Goal: Task Accomplishment & Management: Use online tool/utility

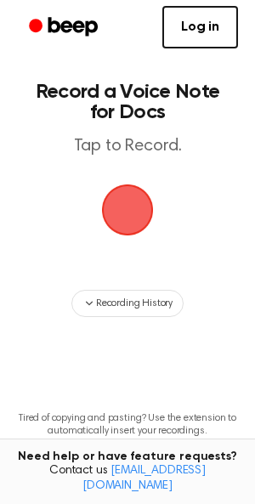
click at [116, 209] on span "button" at bounding box center [127, 210] width 75 height 75
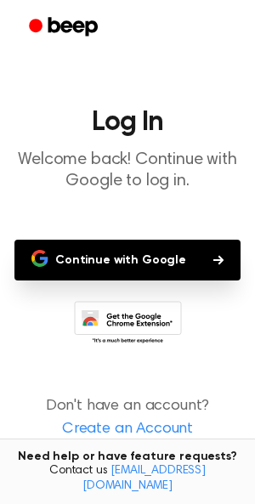
click at [121, 259] on button "Continue with Google" at bounding box center [127, 260] width 226 height 41
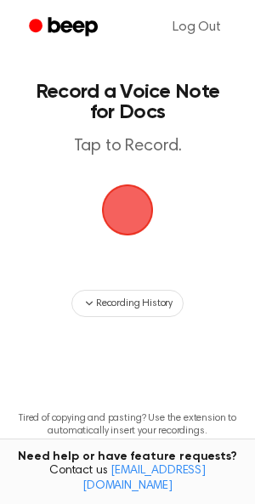
click at [130, 204] on span "button" at bounding box center [127, 209] width 95 height 95
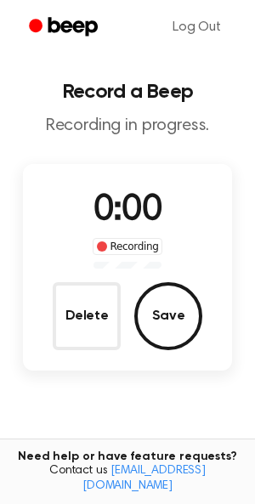
click at [116, 200] on span "0:00" at bounding box center [127, 211] width 68 height 36
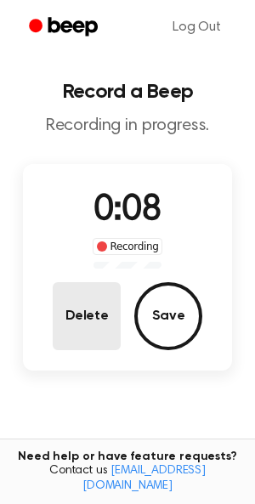
click at [71, 344] on button "Delete" at bounding box center [87, 316] width 68 height 68
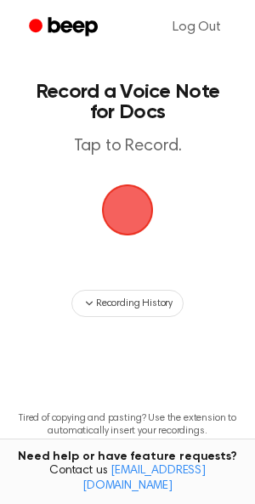
click at [123, 223] on span "button" at bounding box center [127, 209] width 94 height 94
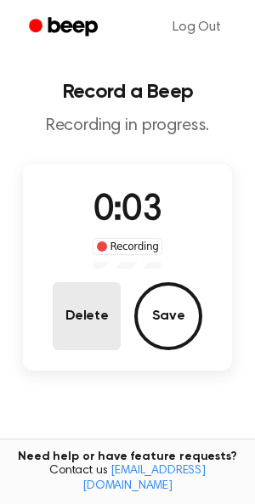
click at [91, 303] on button "Delete" at bounding box center [87, 316] width 68 height 68
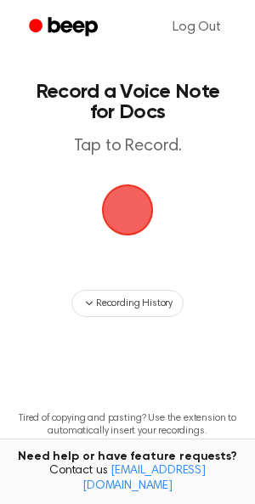
click at [127, 214] on span "button" at bounding box center [126, 209] width 65 height 65
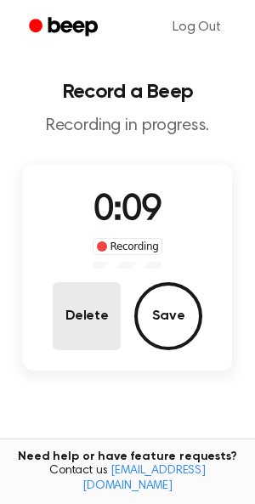
click at [97, 295] on button "Delete" at bounding box center [87, 316] width 68 height 68
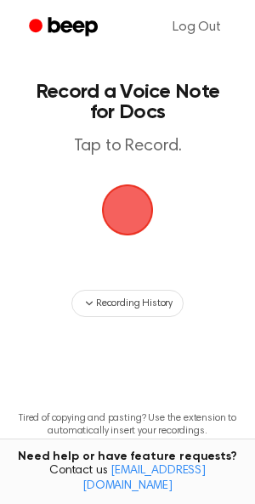
click at [119, 215] on span "button" at bounding box center [127, 210] width 75 height 75
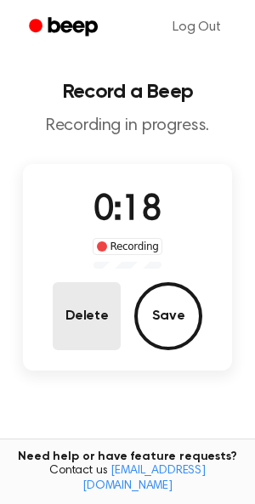
click at [76, 311] on button "Delete" at bounding box center [87, 316] width 68 height 68
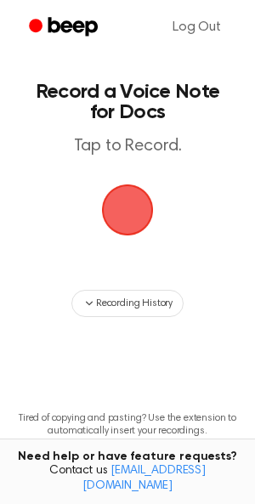
click at [148, 179] on main "Record a Voice Note for Docs Tap to Record. Recording History Tired of copying …" at bounding box center [127, 273] width 255 height 546
click at [110, 194] on span "button" at bounding box center [128, 210] width 92 height 92
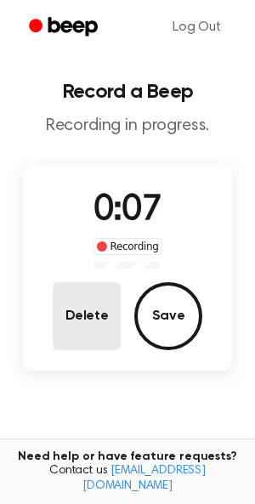
click at [73, 319] on button "Delete" at bounding box center [87, 316] width 68 height 68
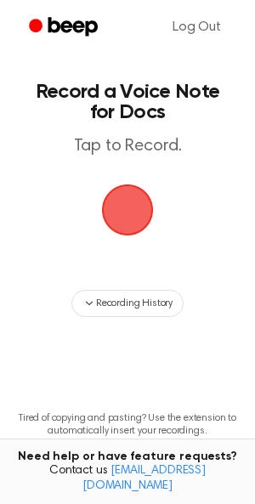
click at [110, 185] on span "button" at bounding box center [128, 210] width 58 height 58
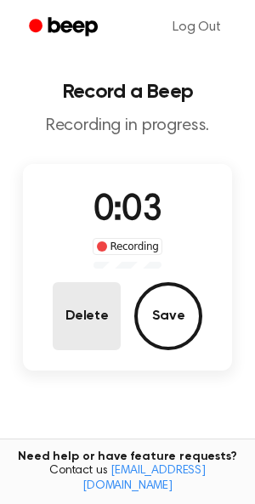
click at [82, 297] on button "Delete" at bounding box center [87, 316] width 68 height 68
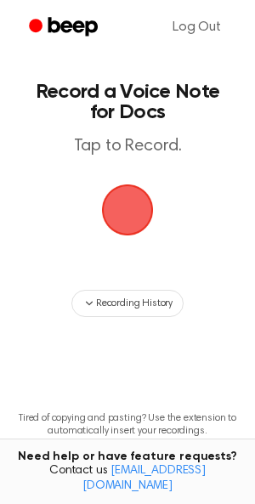
click at [112, 227] on span "button" at bounding box center [127, 209] width 61 height 61
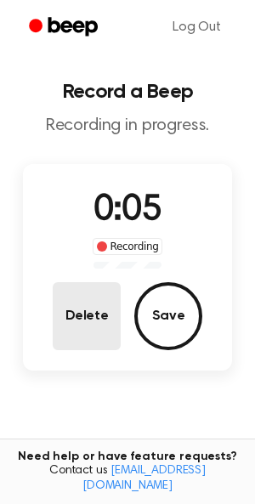
click at [87, 331] on button "Delete" at bounding box center [87, 316] width 68 height 68
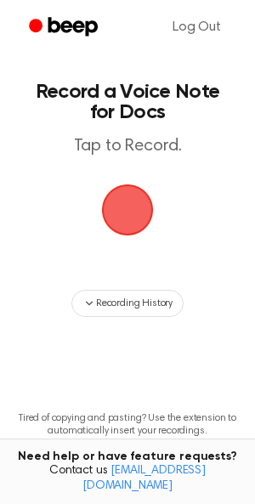
click at [110, 216] on span "button" at bounding box center [128, 210] width 82 height 82
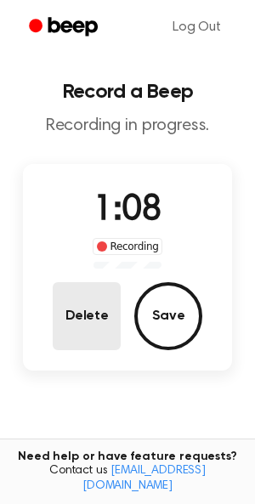
click at [82, 334] on button "Delete" at bounding box center [87, 316] width 68 height 68
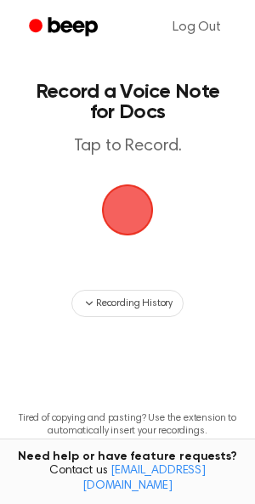
click at [122, 206] on span "button" at bounding box center [127, 209] width 95 height 95
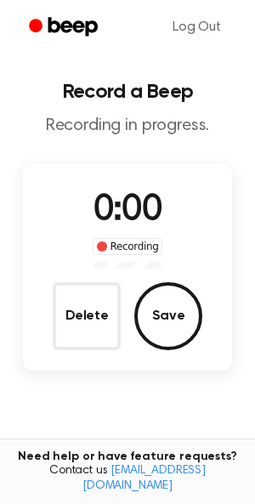
click at [122, 204] on span "0:00" at bounding box center [127, 211] width 68 height 36
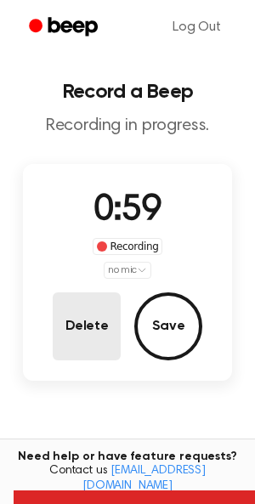
click at [63, 344] on button "Delete" at bounding box center [87, 326] width 68 height 68
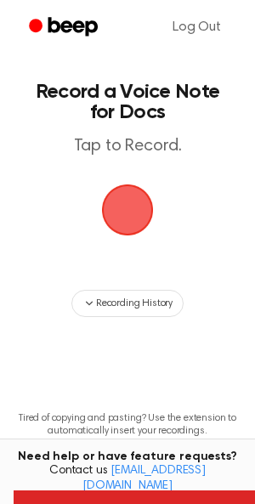
click at [122, 214] on span "button" at bounding box center [128, 211] width 88 height 88
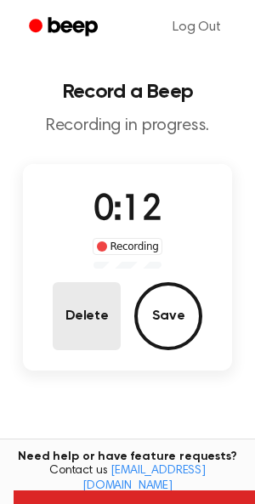
click at [96, 300] on button "Delete" at bounding box center [87, 316] width 68 height 68
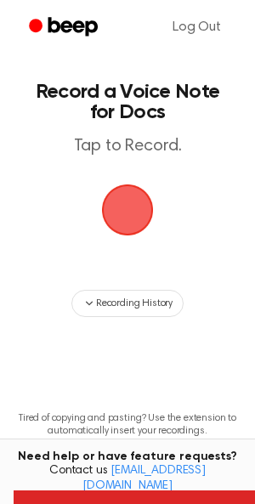
click at [146, 199] on span "button" at bounding box center [127, 210] width 76 height 76
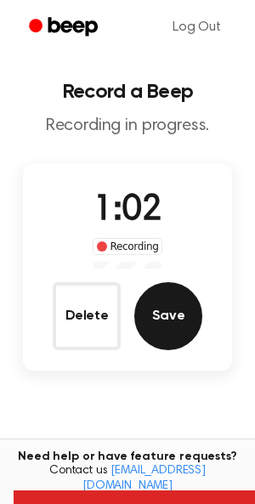
click at [154, 335] on button "Save" at bounding box center [168, 316] width 68 height 68
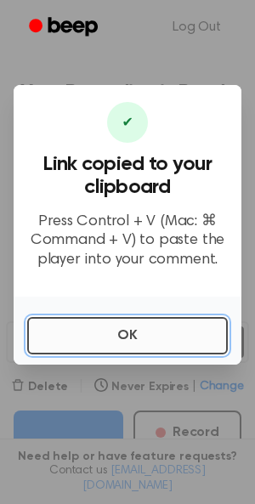
click at [81, 327] on button "OK" at bounding box center [127, 335] width 201 height 37
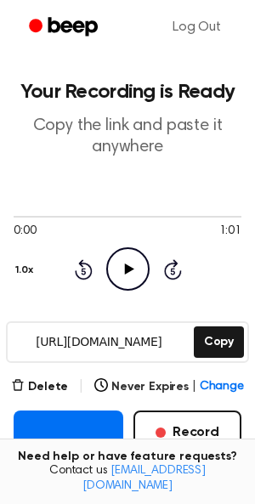
click at [126, 261] on icon "Play Audio" at bounding box center [127, 268] width 43 height 43
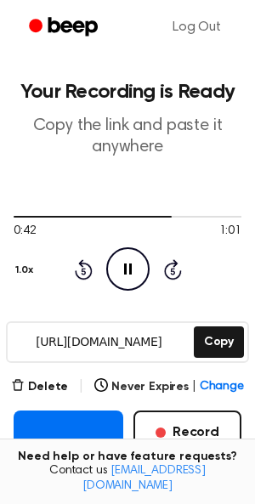
click at [63, 339] on input "[URL][DOMAIN_NAME]" at bounding box center [99, 342] width 183 height 38
